Goal: Task Accomplishment & Management: Complete application form

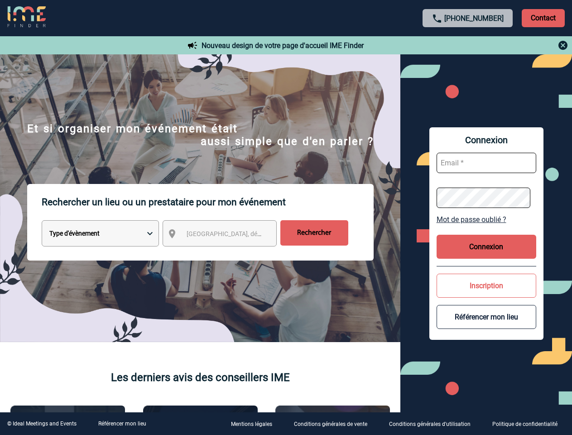
click at [286, 217] on p "Rechercher un lieu ou un prestataire pour mon événement" at bounding box center [208, 202] width 332 height 36
click at [543, 18] on p "Contact" at bounding box center [543, 18] width 43 height 18
click at [468, 45] on div at bounding box center [468, 45] width 202 height 11
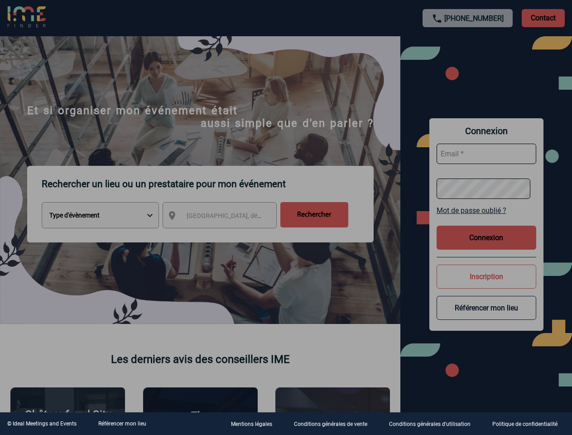
click at [228, 235] on div at bounding box center [286, 217] width 572 height 435
click at [486, 219] on div at bounding box center [286, 217] width 572 height 435
click at [486, 246] on div at bounding box center [286, 217] width 572 height 435
click at [486, 285] on div at bounding box center [286, 217] width 572 height 435
click at [486, 317] on div at bounding box center [286, 217] width 572 height 435
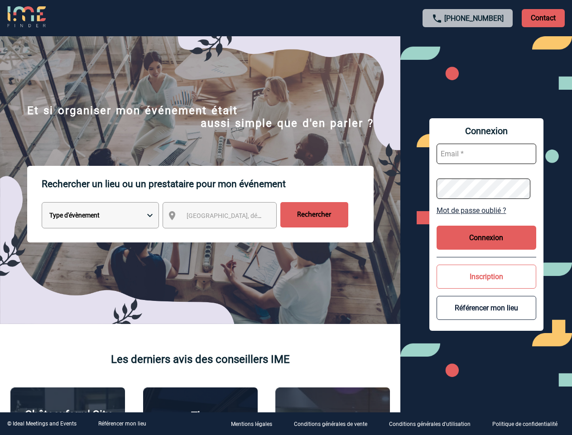
click at [122, 423] on link "Référencer mon lieu" at bounding box center [122, 423] width 48 height 6
